Goal: Use online tool/utility: Utilize a website feature to perform a specific function

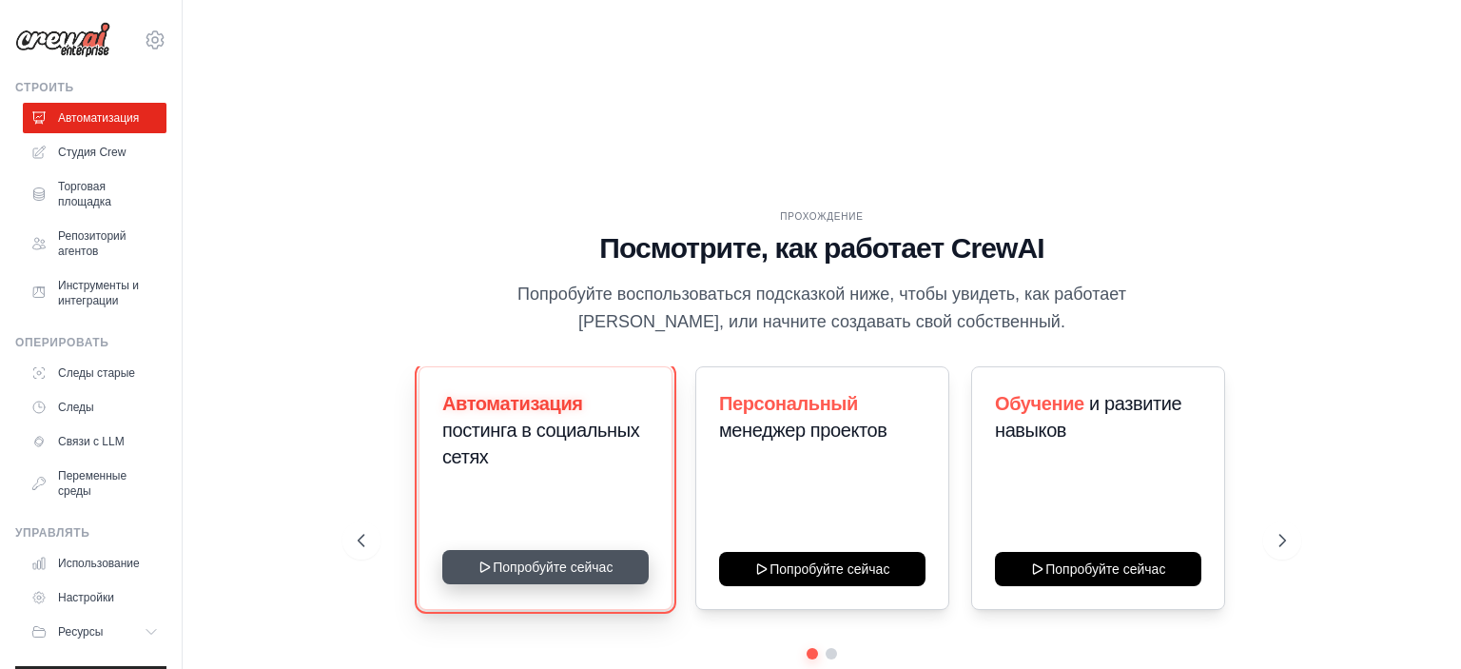
click at [593, 550] on button "Попробуйте сейчас" at bounding box center [545, 567] width 206 height 34
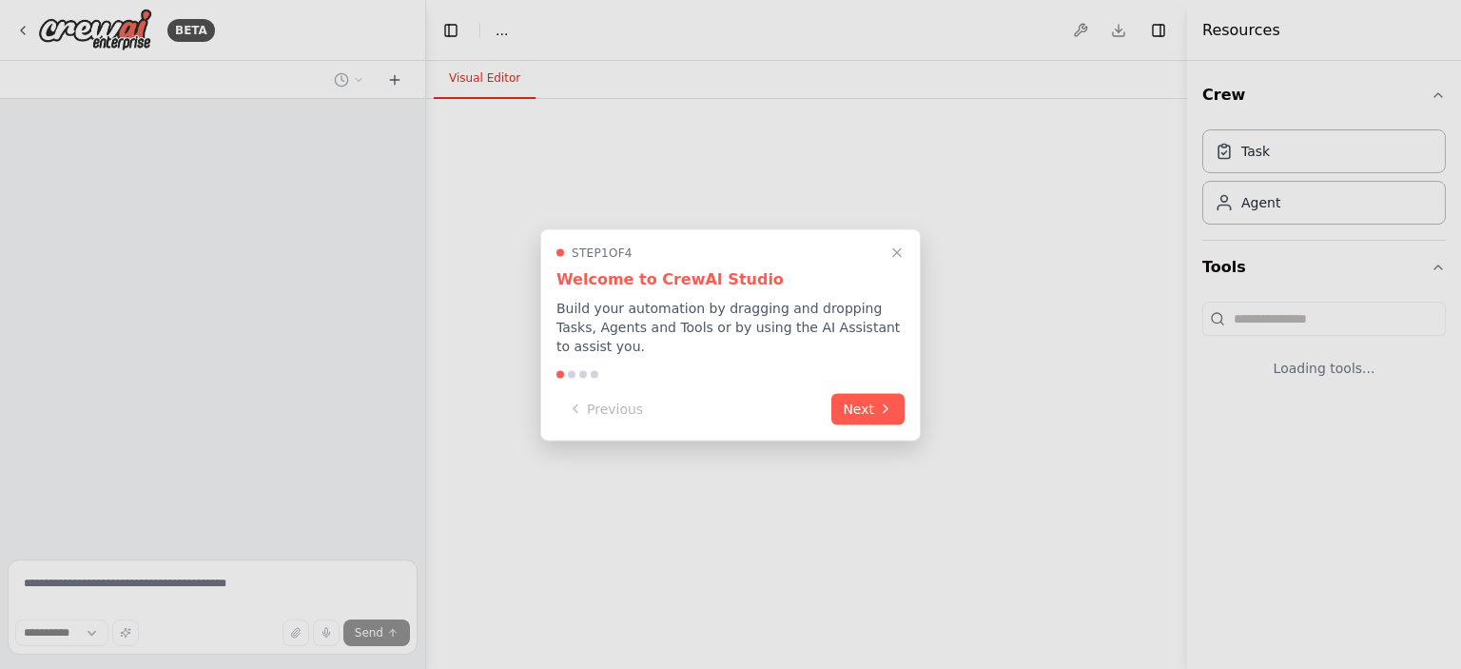
select select "****"
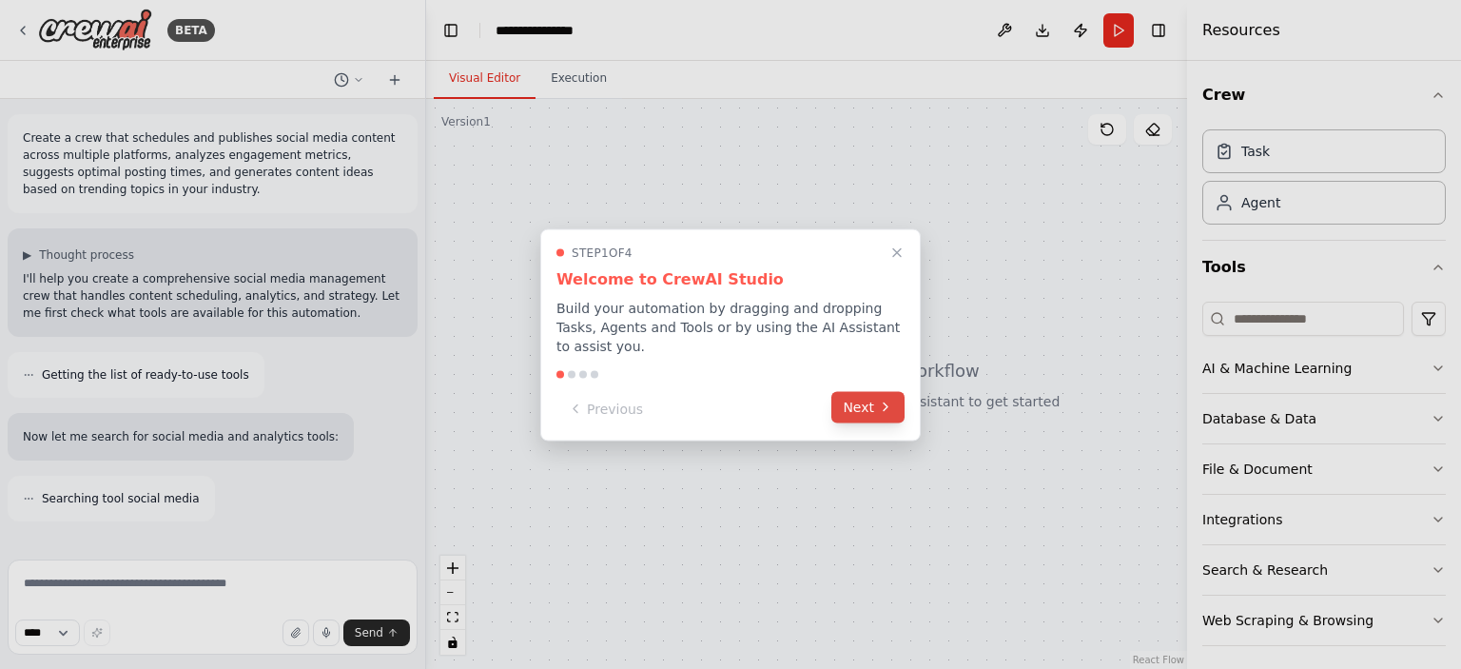
click at [860, 398] on button "Next" at bounding box center [867, 406] width 73 height 31
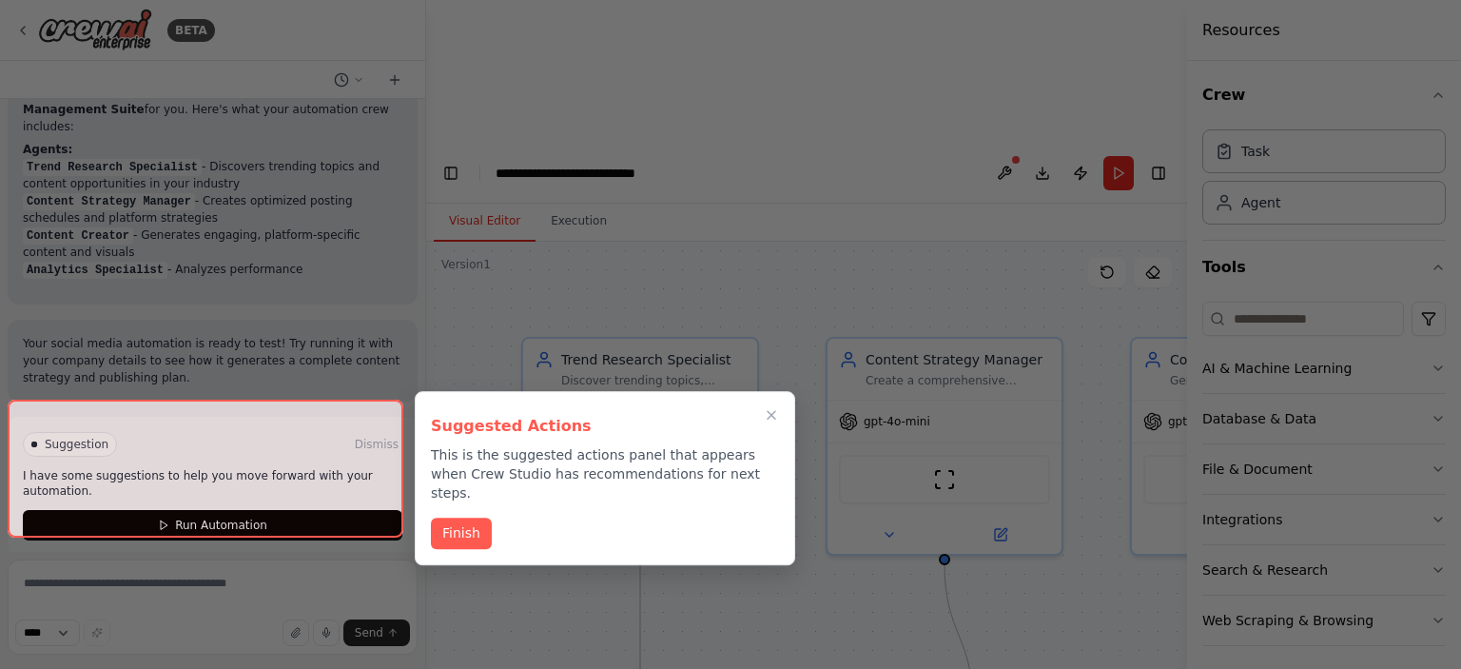
scroll to position [1841, 0]
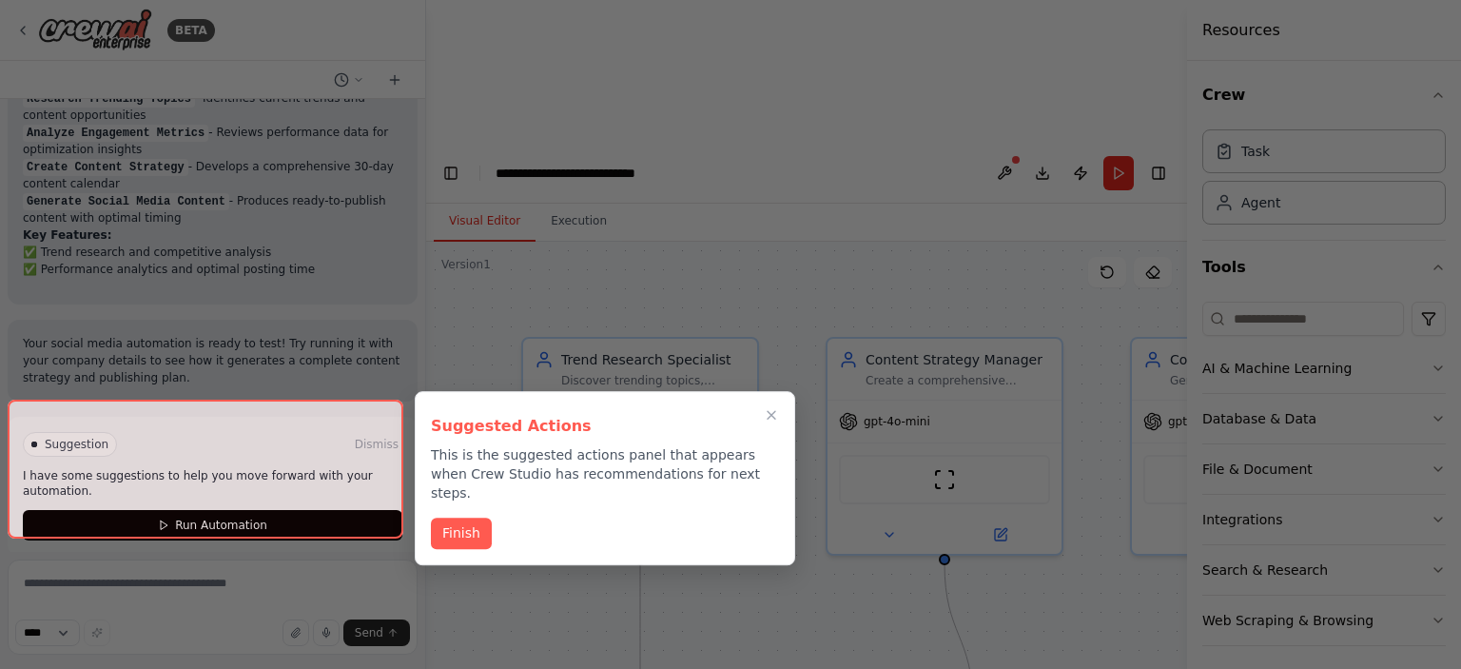
click at [743, 132] on div at bounding box center [730, 334] width 1461 height 669
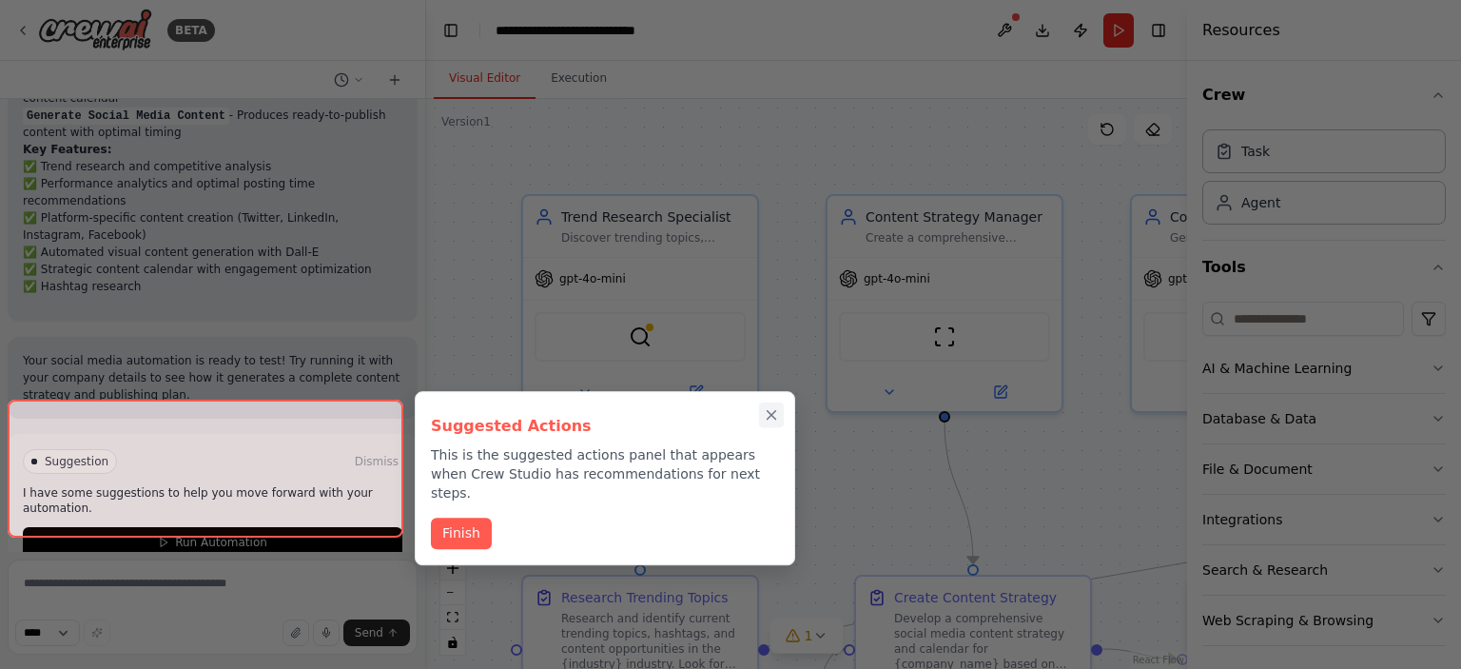
click at [772, 414] on icon "Close walkthrough" at bounding box center [771, 415] width 9 height 9
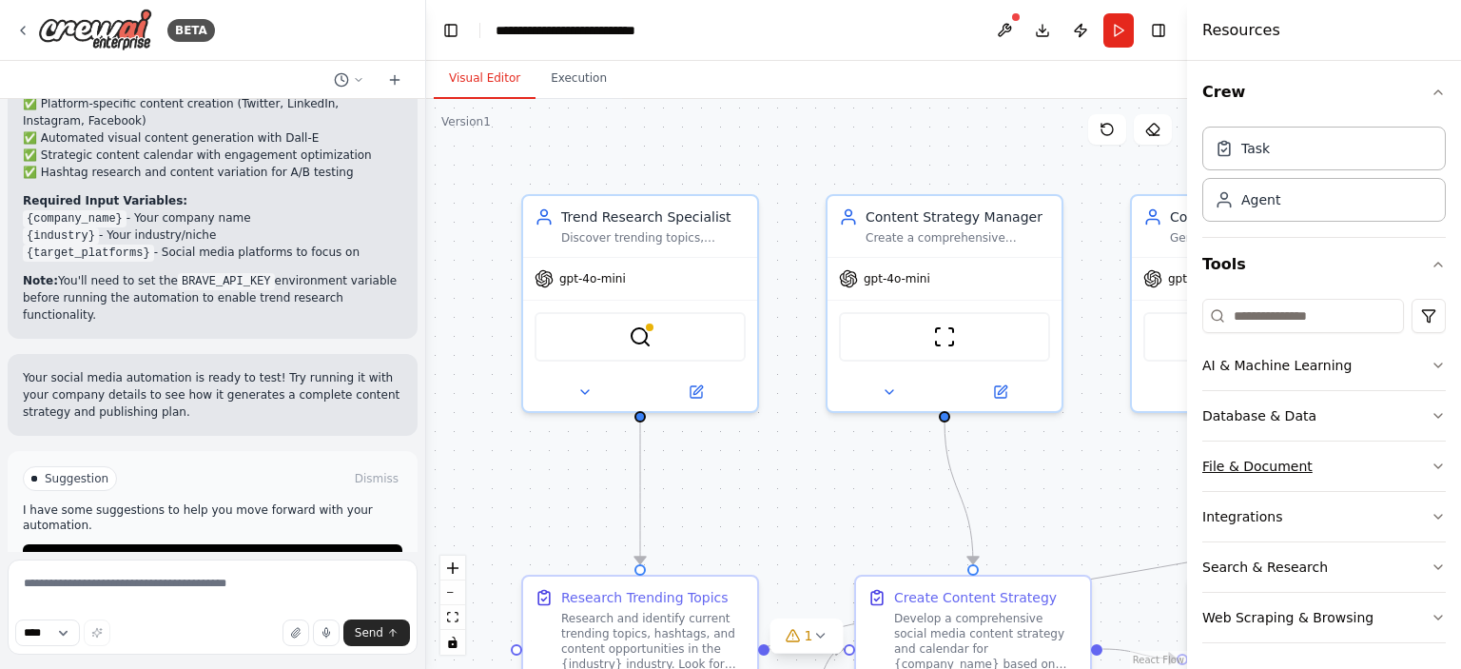
scroll to position [5, 0]
